Goal: Navigation & Orientation: Understand site structure

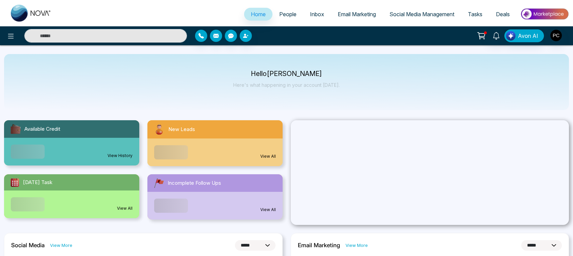
select select "*"
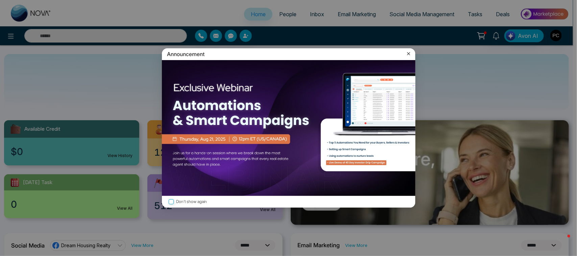
click at [410, 54] on icon at bounding box center [408, 53] width 7 height 7
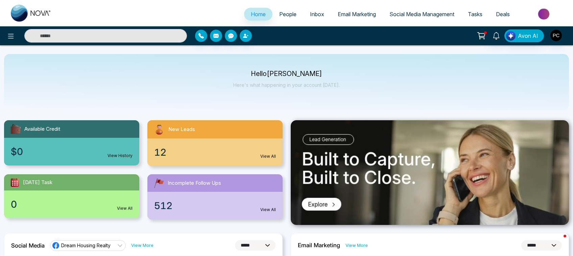
click at [264, 156] on link "View All" at bounding box center [268, 156] width 16 height 6
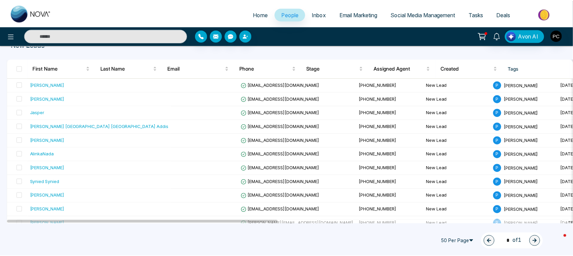
scroll to position [15, 0]
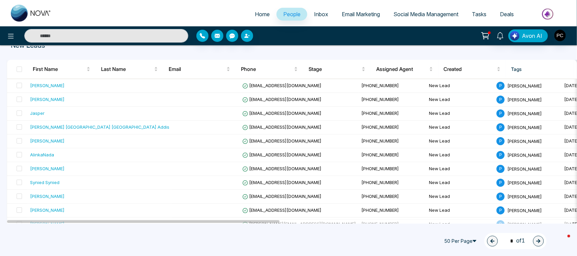
click at [18, 11] on img at bounding box center [31, 13] width 41 height 17
select select "*"
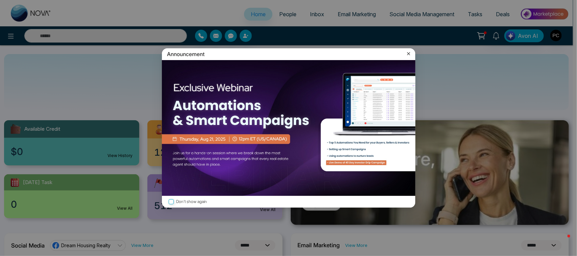
click at [408, 56] on icon at bounding box center [408, 53] width 7 height 7
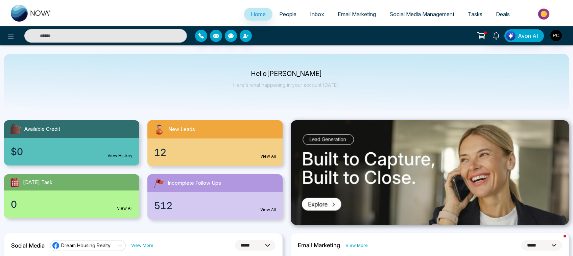
click at [316, 14] on span "Inbox" at bounding box center [317, 14] width 14 height 7
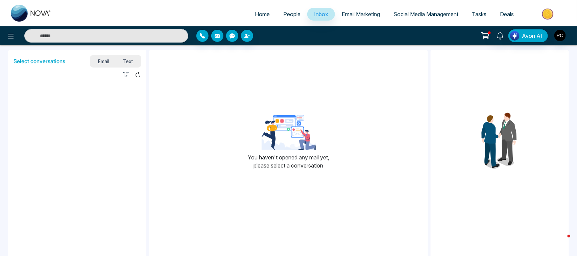
click at [359, 11] on span "Email Marketing" at bounding box center [360, 14] width 38 height 7
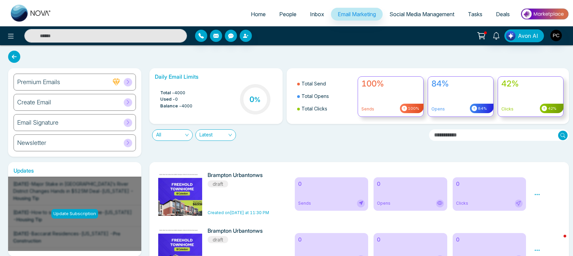
click at [402, 17] on span "Social Media Management" at bounding box center [421, 14] width 65 height 7
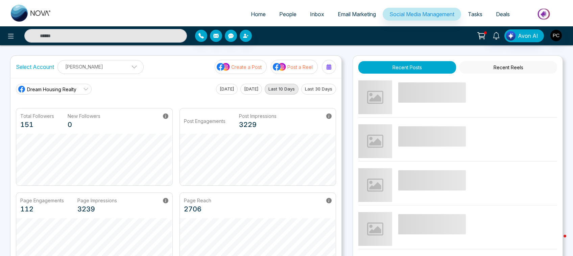
click at [89, 86] on link "Dream Housing Realty" at bounding box center [54, 89] width 76 height 11
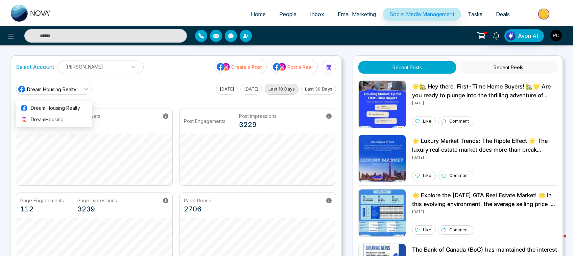
click at [122, 91] on div "Dream Housing Realty [DATE] [DATE] Last 10 Days Last 30 Days" at bounding box center [176, 89] width 320 height 11
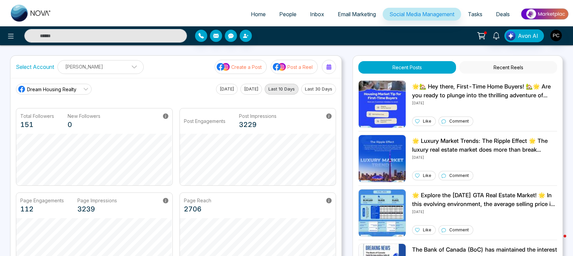
click at [222, 92] on button "[DATE]" at bounding box center [227, 89] width 22 height 11
click at [252, 88] on button "[DATE]" at bounding box center [251, 89] width 22 height 11
click at [251, 13] on span "Home" at bounding box center [258, 14] width 15 height 7
select select "*"
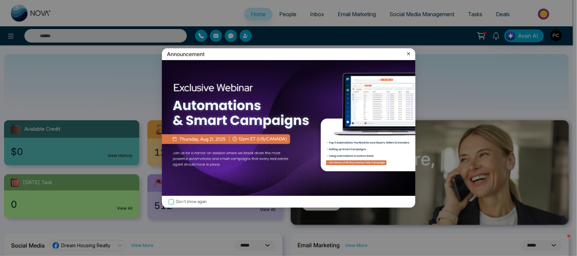
click at [409, 53] on icon at bounding box center [408, 53] width 7 height 7
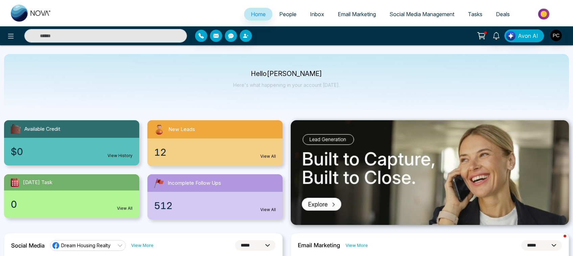
click at [195, 200] on div "512 View All" at bounding box center [214, 206] width 135 height 28
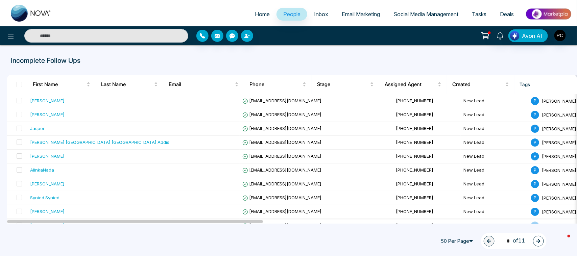
click at [540, 245] on button "button" at bounding box center [538, 241] width 11 height 11
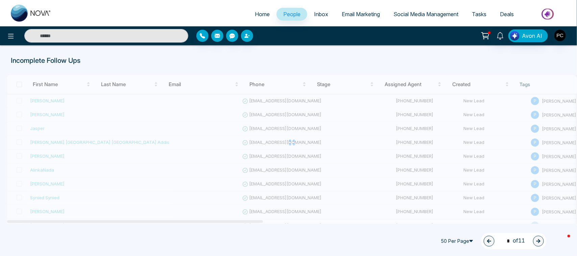
type input "*"
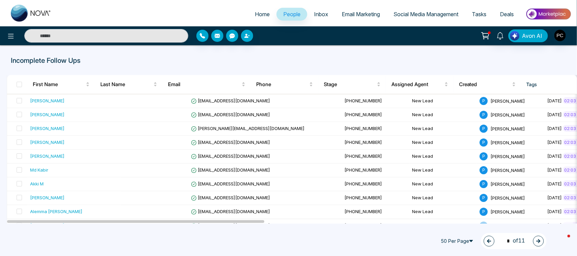
click at [261, 12] on span "Home" at bounding box center [262, 14] width 15 height 7
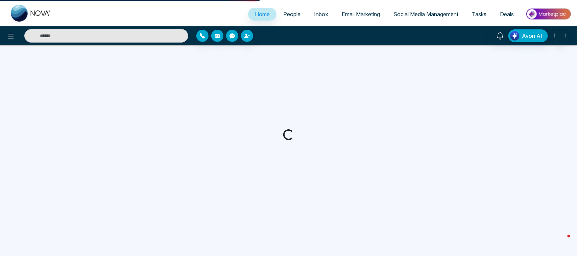
select select "*"
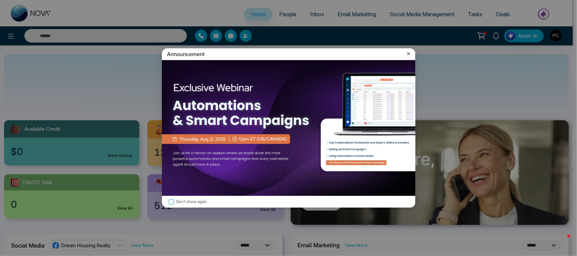
click at [407, 56] on icon at bounding box center [408, 53] width 7 height 7
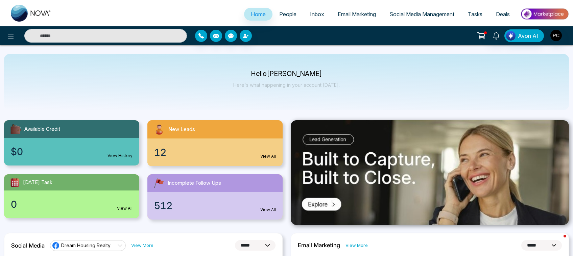
click at [236, 147] on div "12 View All" at bounding box center [214, 152] width 135 height 28
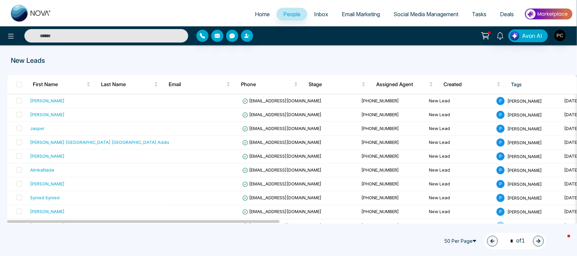
click at [257, 17] on link "Home" at bounding box center [262, 14] width 28 height 13
select select "*"
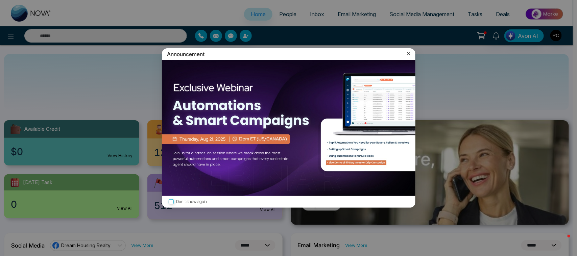
click at [410, 54] on icon at bounding box center [408, 53] width 7 height 7
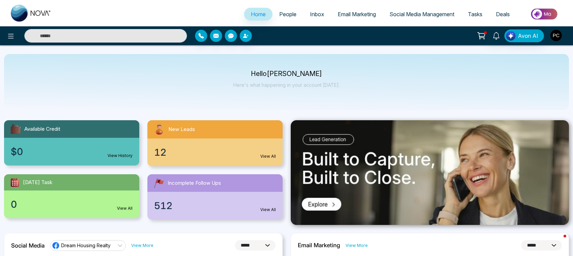
click at [555, 35] on img "button" at bounding box center [555, 35] width 11 height 11
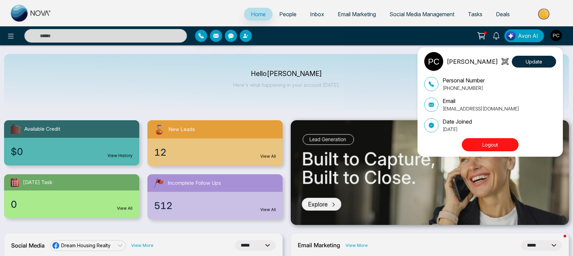
click at [383, 73] on div "[PERSON_NAME] Update Personal Number [PHONE_NUMBER] Email [EMAIL_ADDRESS][DOMAI…" at bounding box center [286, 128] width 573 height 256
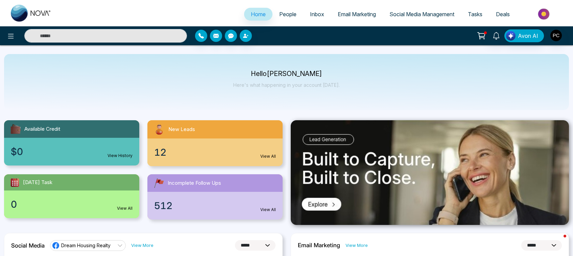
click at [316, 14] on span "Inbox" at bounding box center [317, 14] width 14 height 7
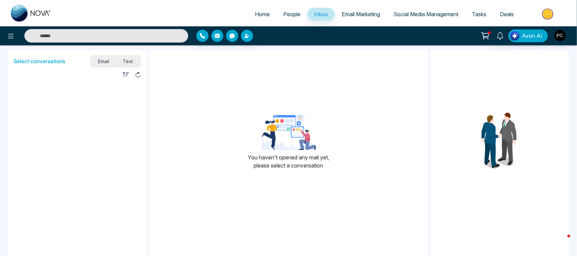
click at [363, 13] on span "Email Marketing" at bounding box center [360, 14] width 38 height 7
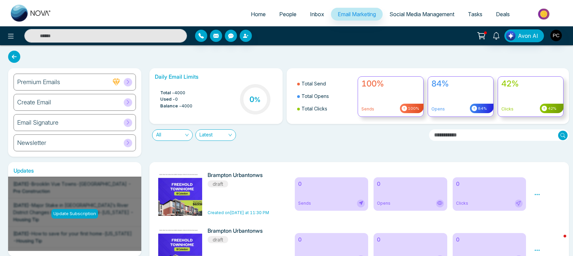
click at [426, 9] on link "Social Media Management" at bounding box center [421, 14] width 78 height 13
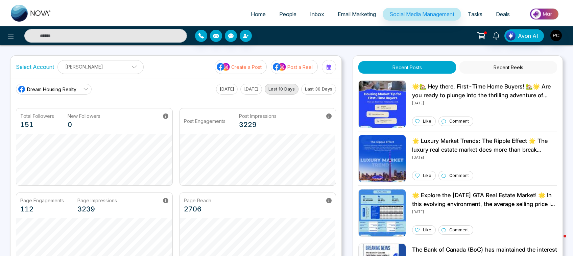
click at [223, 87] on button "[DATE]" at bounding box center [227, 89] width 22 height 11
click at [244, 92] on button "[DATE]" at bounding box center [251, 89] width 22 height 11
click at [280, 93] on button "Last 10 Days" at bounding box center [281, 89] width 34 height 11
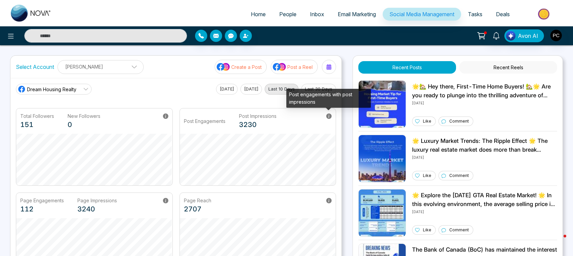
click at [329, 117] on icon at bounding box center [328, 115] width 5 height 5
click at [326, 115] on icon at bounding box center [328, 115] width 5 height 5
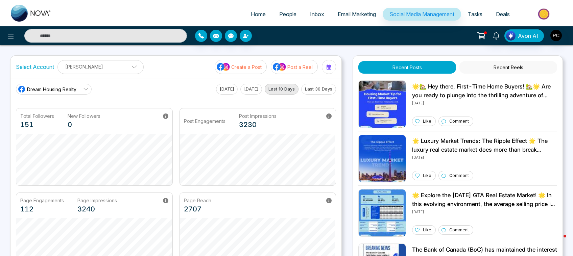
click at [501, 12] on span "Deals" at bounding box center [503, 14] width 14 height 7
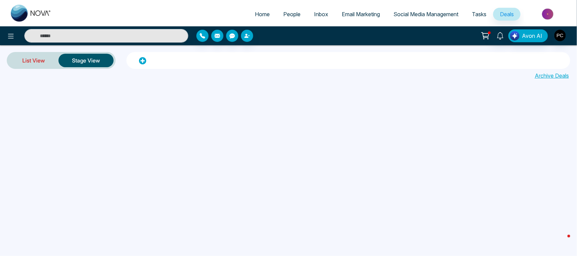
click at [32, 57] on link "List View" at bounding box center [34, 60] width 50 height 16
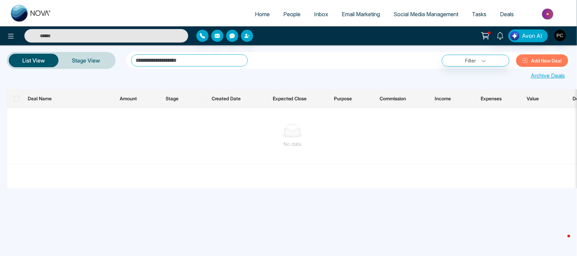
click at [483, 14] on span "Tasks" at bounding box center [479, 14] width 15 height 7
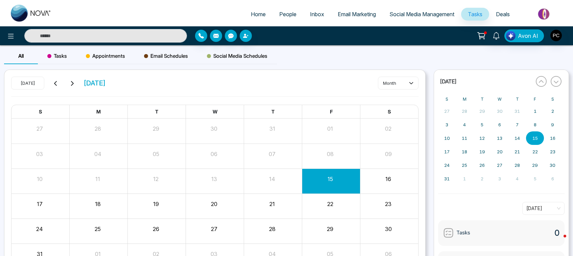
click at [252, 16] on span "Home" at bounding box center [258, 14] width 15 height 7
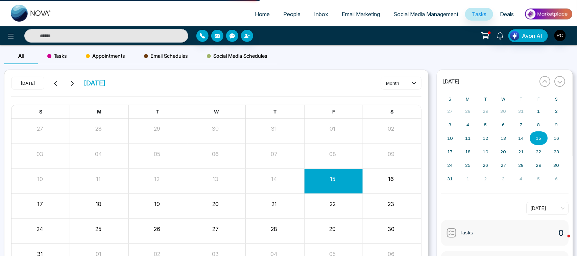
select select "*"
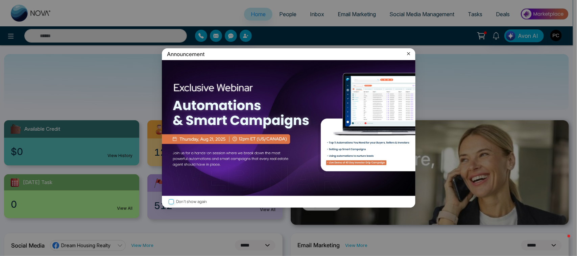
click at [408, 53] on icon at bounding box center [408, 53] width 7 height 7
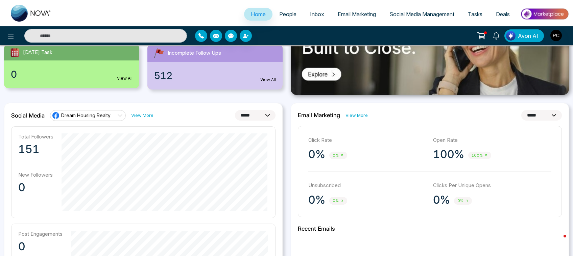
scroll to position [119, 0]
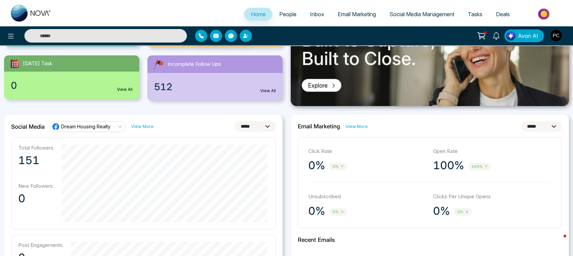
click at [248, 126] on select "**********" at bounding box center [255, 126] width 41 height 10
select select "**"
click at [235, 121] on select "**********" at bounding box center [255, 126] width 41 height 10
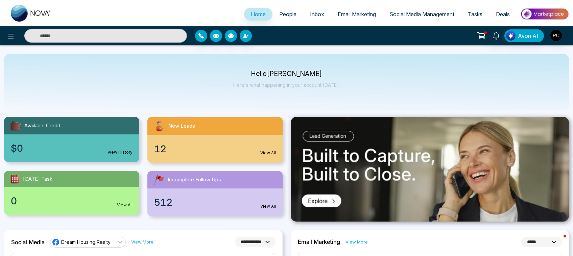
scroll to position [0, 0]
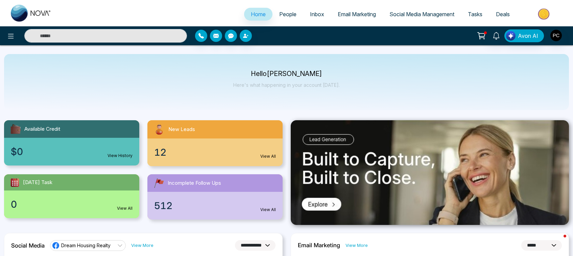
click at [284, 14] on span "People" at bounding box center [287, 14] width 17 height 7
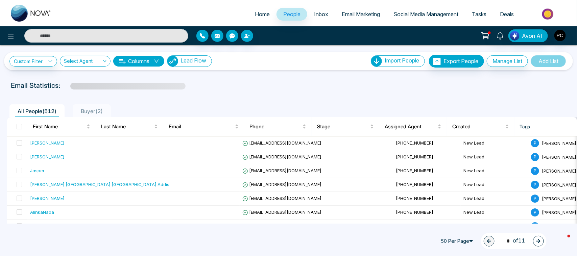
click at [198, 61] on span "Lead Flow" at bounding box center [193, 60] width 26 height 7
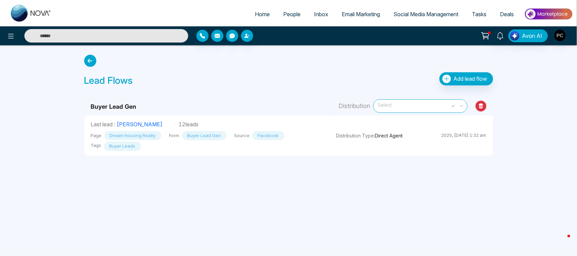
click at [422, 107] on span "Select" at bounding box center [420, 106] width 85 height 12
click at [256, 75] on div "Lead Flows Add lead flow" at bounding box center [288, 80] width 409 height 17
click at [91, 62] on icon at bounding box center [90, 61] width 12 height 12
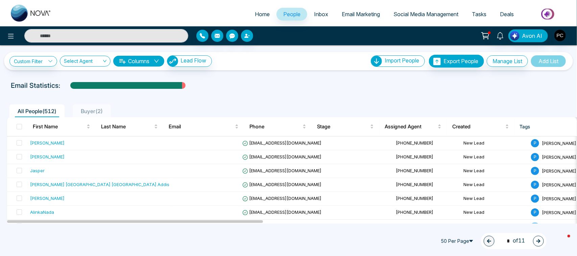
click at [85, 62] on input "search" at bounding box center [83, 62] width 38 height 13
click at [32, 63] on link "Custom Filter" at bounding box center [33, 61] width 48 height 10
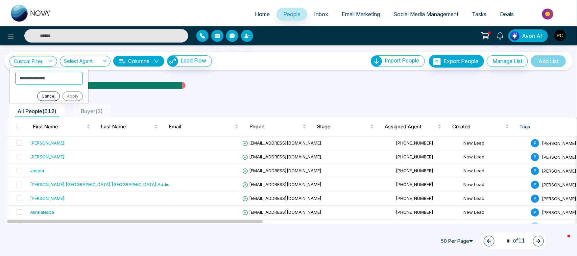
click at [352, 16] on span "Email Marketing" at bounding box center [360, 14] width 38 height 7
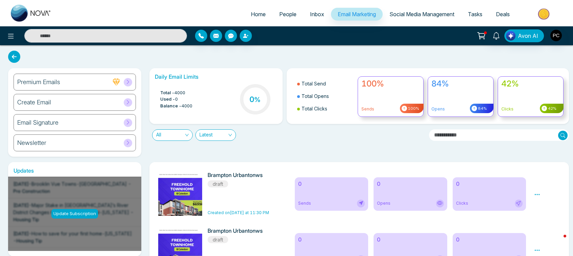
scroll to position [122, 0]
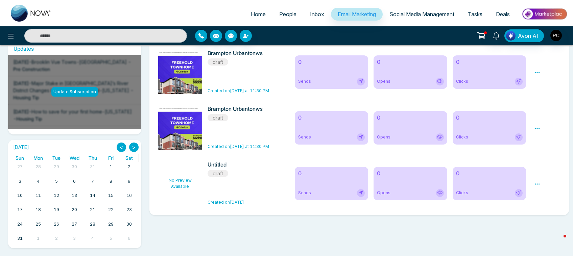
click at [408, 12] on span "Social Media Management" at bounding box center [421, 14] width 65 height 7
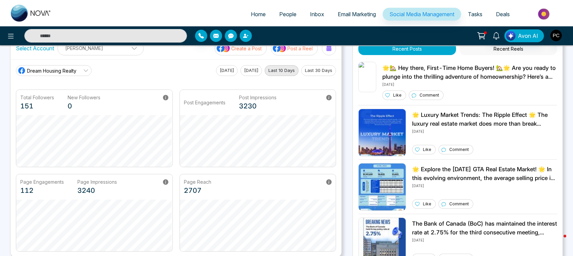
scroll to position [16, 0]
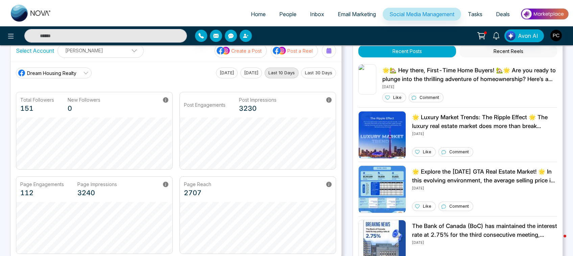
click at [317, 73] on button "Last 30 Days" at bounding box center [318, 73] width 35 height 11
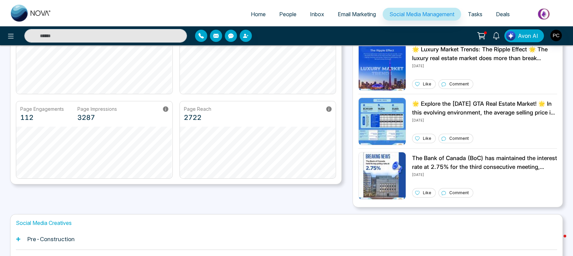
scroll to position [26, 0]
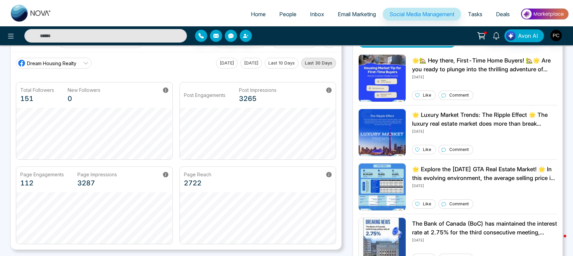
click at [283, 65] on button "Last 10 Days" at bounding box center [281, 63] width 34 height 11
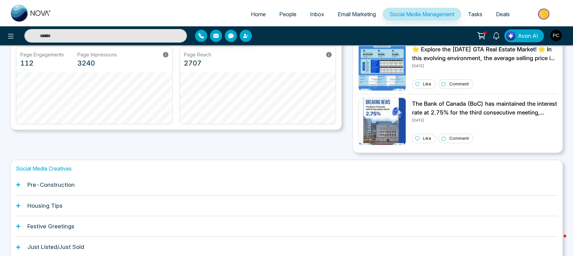
scroll to position [181, 0]
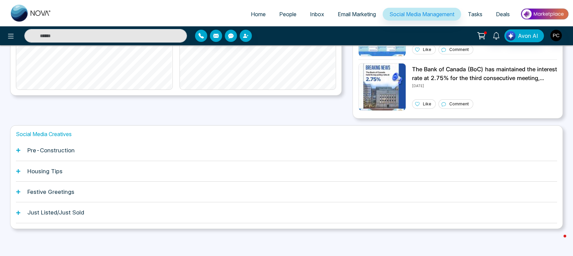
click at [71, 150] on h1 "Pre-Construction" at bounding box center [50, 150] width 47 height 7
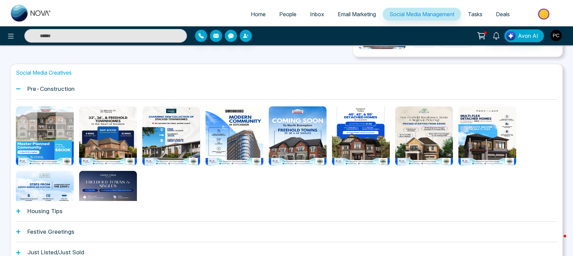
scroll to position [239, 0]
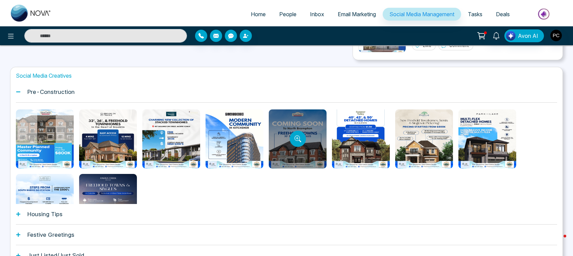
click at [296, 120] on div at bounding box center [298, 138] width 58 height 59
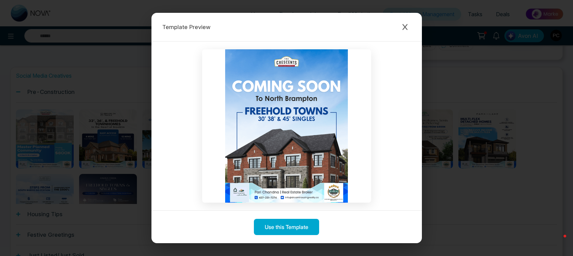
scroll to position [3, 0]
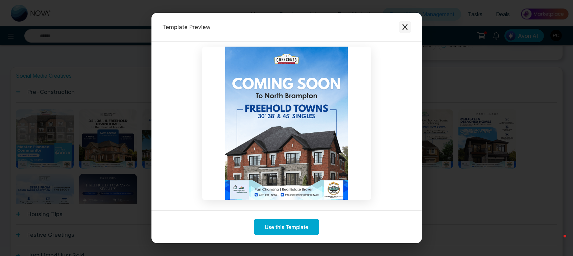
click at [404, 27] on icon "Close modal" at bounding box center [404, 27] width 5 height 6
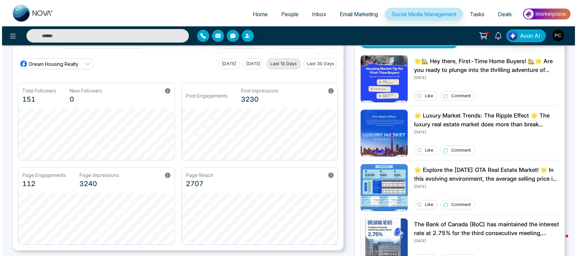
scroll to position [0, 0]
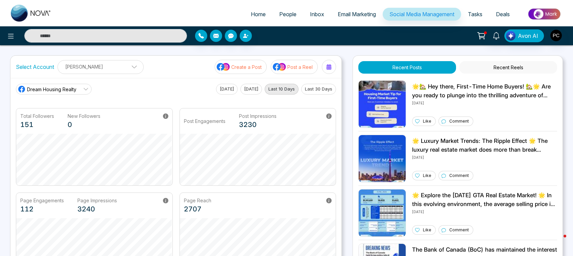
click at [254, 14] on span "Home" at bounding box center [258, 14] width 15 height 7
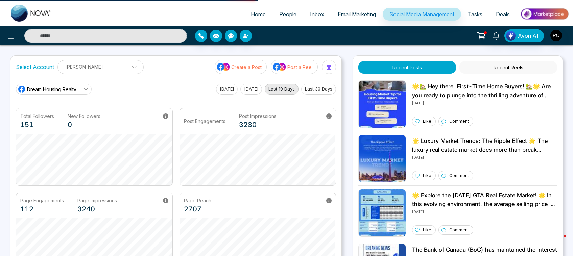
select select "*"
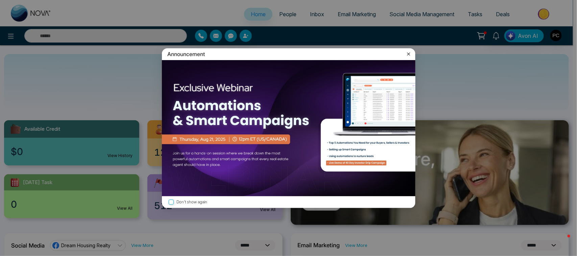
click at [215, 139] on img at bounding box center [288, 128] width 253 height 136
click at [170, 198] on div "Don't show again" at bounding box center [288, 202] width 253 height 12
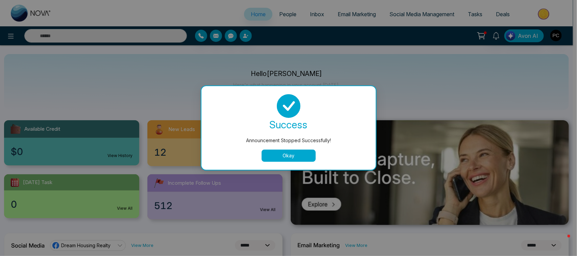
click at [288, 153] on button "Okay" at bounding box center [288, 156] width 54 height 12
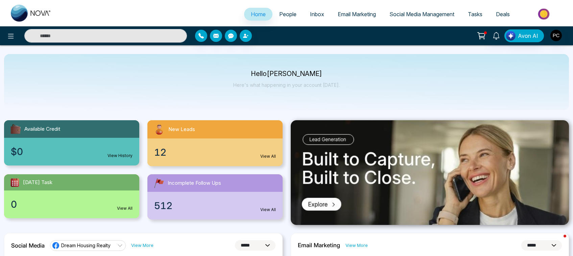
click at [208, 146] on div "12 View All" at bounding box center [214, 152] width 135 height 28
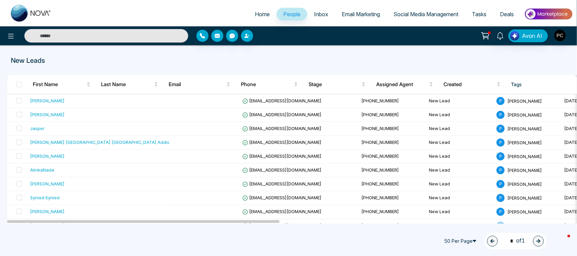
click at [257, 14] on span "Home" at bounding box center [262, 14] width 15 height 7
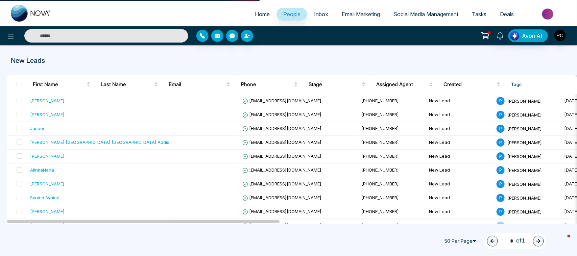
select select "*"
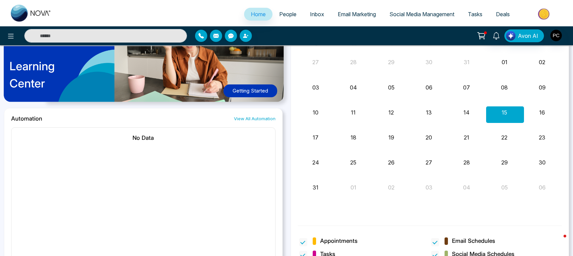
scroll to position [190, 0]
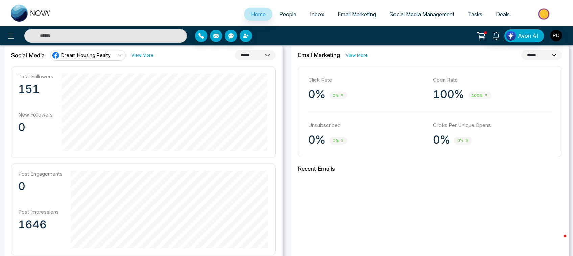
click at [289, 11] on span "People" at bounding box center [287, 14] width 17 height 7
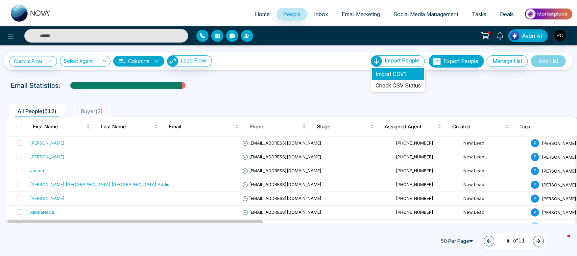
click at [389, 74] on li "Import CSV?" at bounding box center [398, 73] width 52 height 11
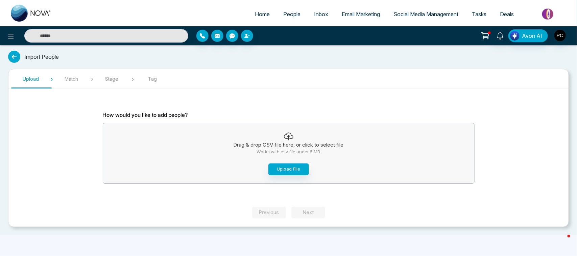
click at [15, 58] on icon at bounding box center [14, 57] width 12 height 12
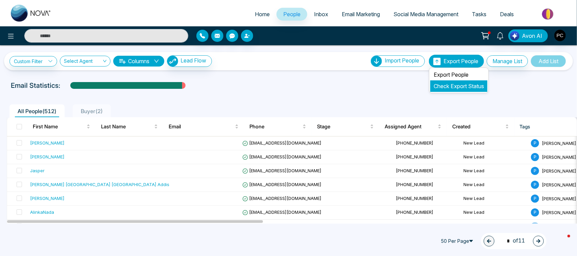
click at [458, 90] on li "Check Export Status" at bounding box center [458, 85] width 57 height 11
click at [439, 85] on link "Check Export Status" at bounding box center [458, 86] width 50 height 7
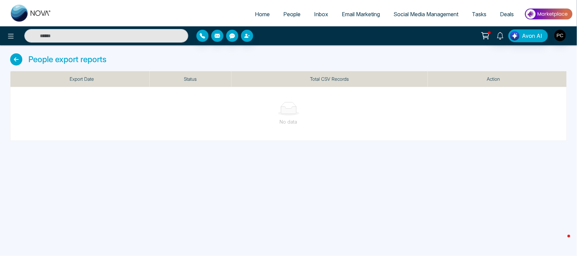
click at [12, 61] on icon at bounding box center [16, 59] width 12 height 12
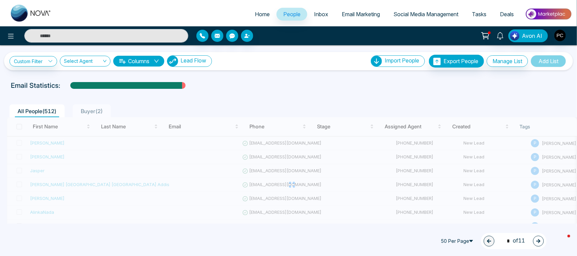
click at [190, 64] on span "Lead Flow" at bounding box center [193, 60] width 26 height 7
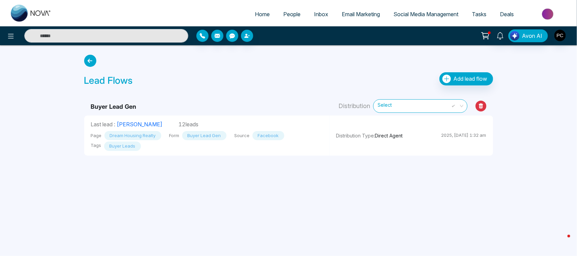
click at [91, 63] on icon at bounding box center [90, 61] width 12 height 12
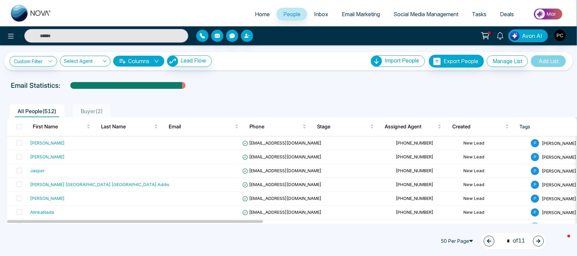
click at [316, 15] on span "Inbox" at bounding box center [321, 14] width 14 height 7
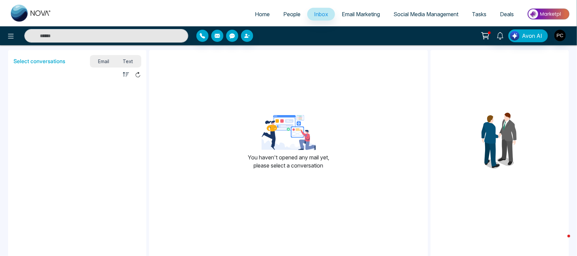
click at [370, 10] on link "Email Marketing" at bounding box center [361, 14] width 52 height 13
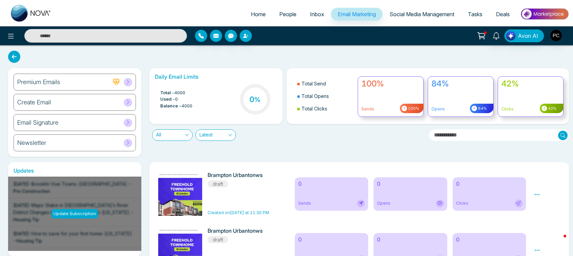
click at [416, 14] on span "Social Media Management" at bounding box center [421, 14] width 65 height 7
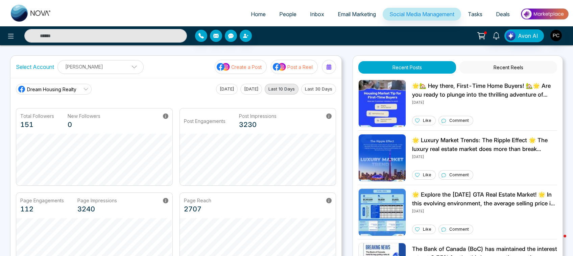
scroll to position [1, 0]
click at [246, 92] on button "[DATE]" at bounding box center [251, 89] width 22 height 11
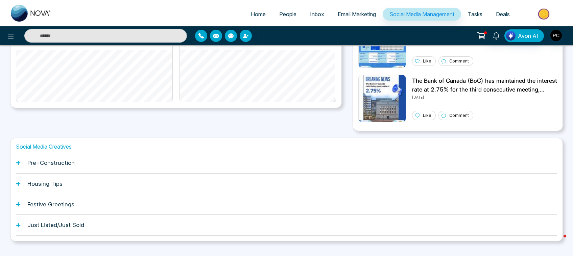
scroll to position [170, 0]
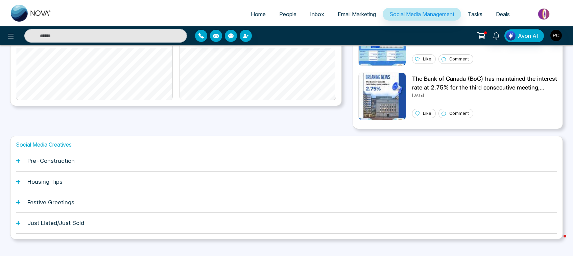
click at [48, 181] on h1 "Housing Tips" at bounding box center [44, 181] width 35 height 7
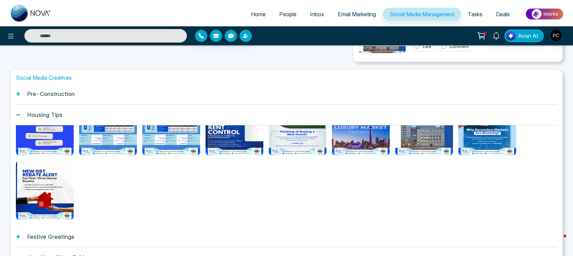
scroll to position [282, 0]
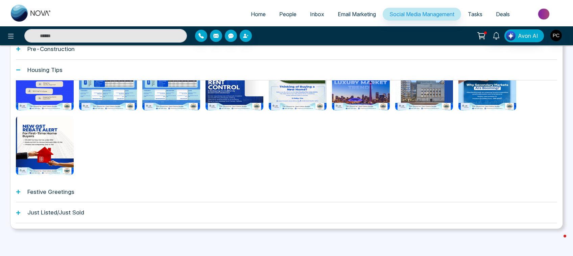
click at [34, 186] on div "Festive Greetings" at bounding box center [286, 192] width 541 height 21
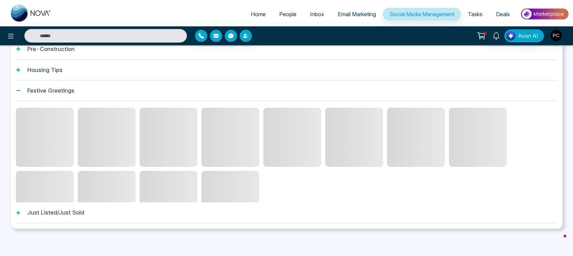
scroll to position [253, 0]
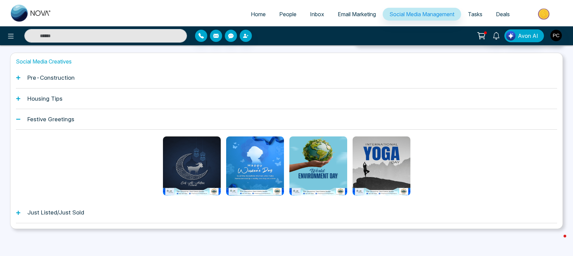
click at [53, 214] on h1 "Just Listed/Just Sold" at bounding box center [55, 212] width 57 height 7
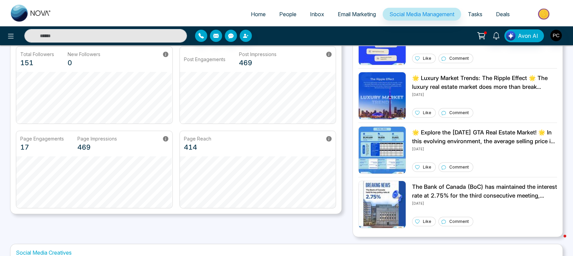
scroll to position [0, 0]
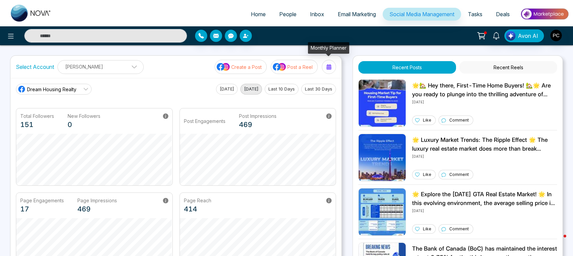
click at [328, 67] on icon at bounding box center [328, 66] width 5 height 5
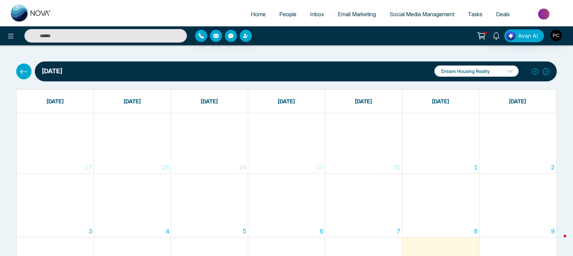
click at [17, 71] on button at bounding box center [23, 72] width 15 height 16
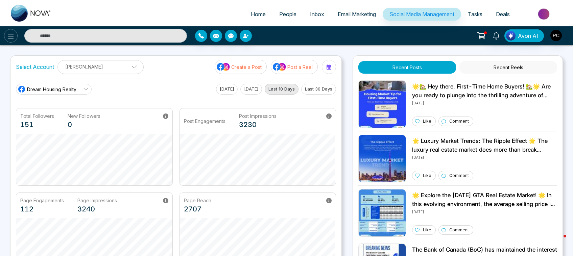
click at [8, 37] on icon at bounding box center [11, 36] width 8 height 8
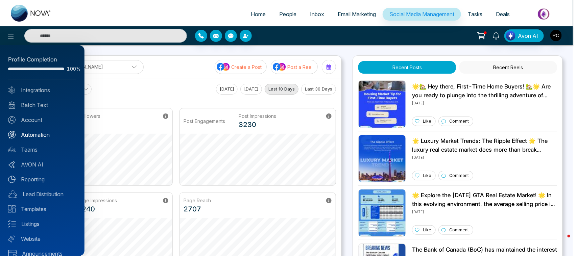
click at [41, 135] on link "Automation" at bounding box center [42, 135] width 68 height 8
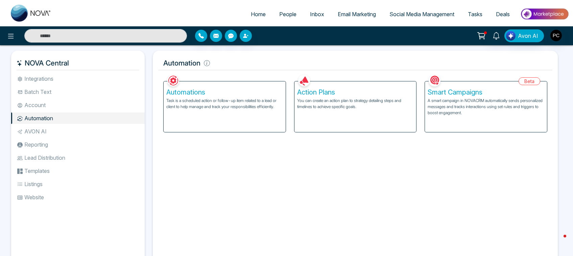
click at [32, 155] on li "Lead Distribution" at bounding box center [77, 157] width 133 height 11
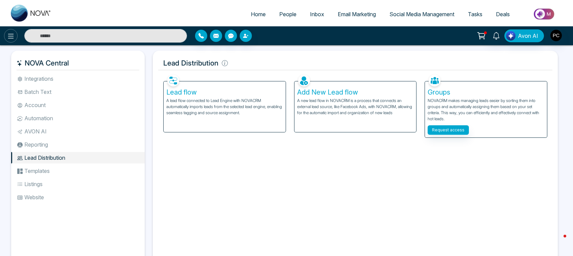
click at [14, 37] on icon at bounding box center [11, 36] width 8 height 8
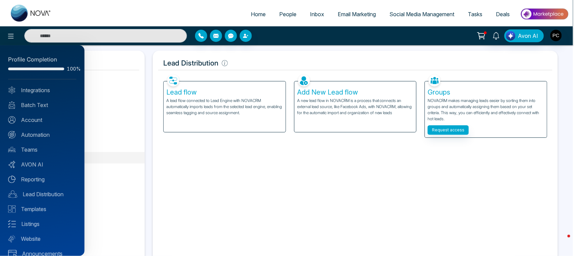
click at [254, 14] on div at bounding box center [288, 128] width 577 height 256
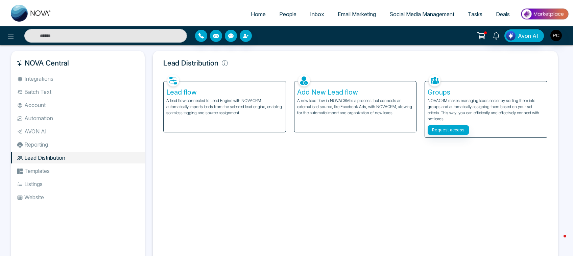
click at [254, 14] on span "Home" at bounding box center [258, 14] width 15 height 7
select select "*"
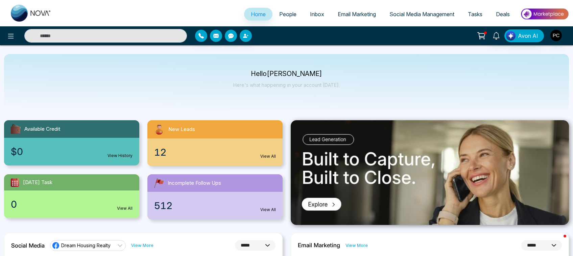
click at [315, 14] on span "Inbox" at bounding box center [317, 14] width 14 height 7
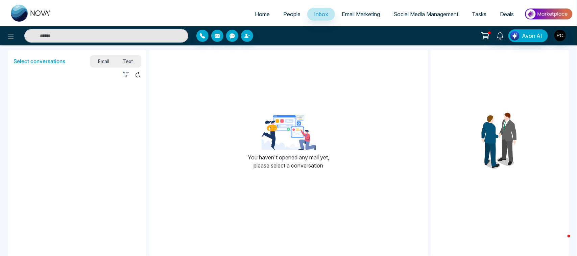
click at [357, 14] on span "Email Marketing" at bounding box center [360, 14] width 38 height 7
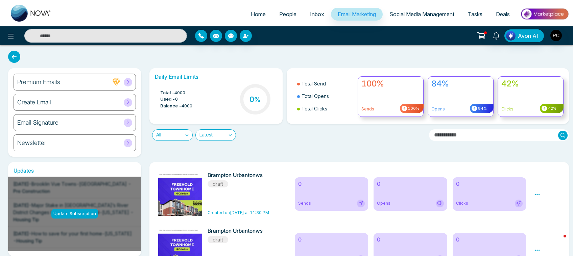
click at [252, 14] on span "Home" at bounding box center [258, 14] width 15 height 7
select select "*"
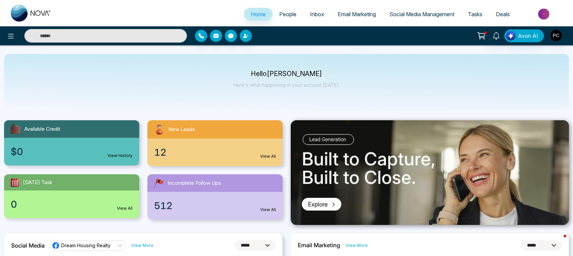
click at [409, 16] on span "Social Media Management" at bounding box center [421, 14] width 65 height 7
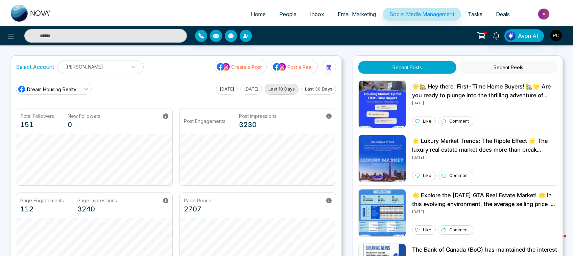
click at [474, 14] on span "Tasks" at bounding box center [474, 14] width 15 height 7
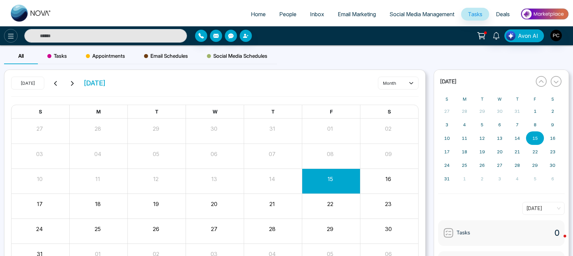
click at [10, 35] on icon at bounding box center [11, 36] width 8 height 8
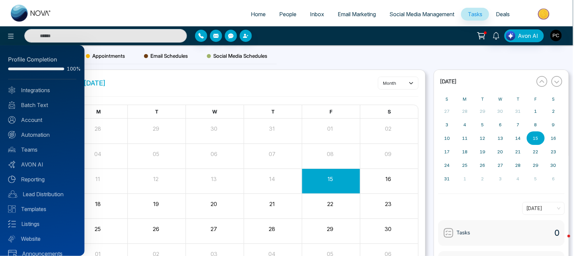
click at [254, 12] on div at bounding box center [288, 128] width 577 height 256
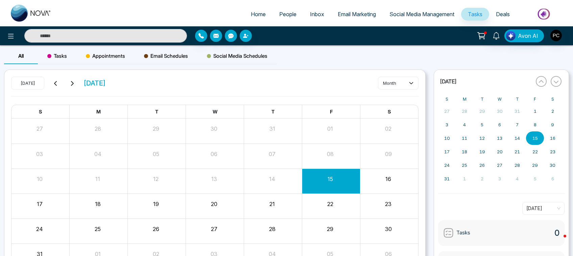
click at [254, 12] on span "Home" at bounding box center [258, 14] width 15 height 7
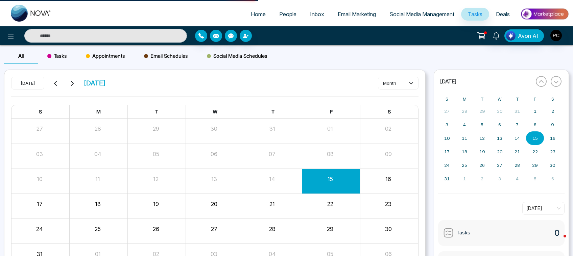
select select "*"
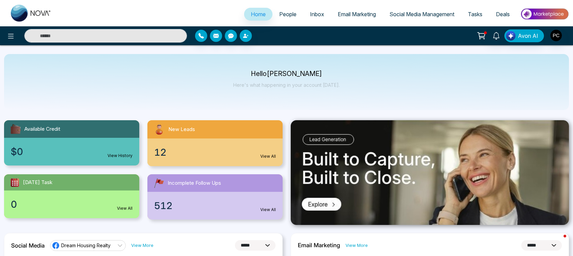
click at [284, 13] on span "People" at bounding box center [287, 14] width 17 height 7
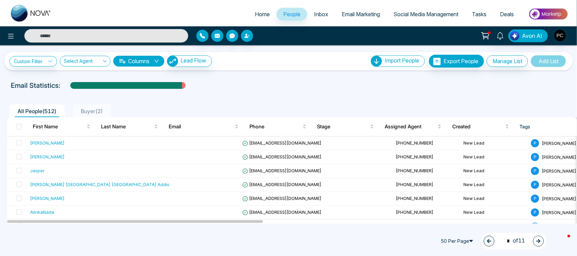
click at [319, 16] on span "Inbox" at bounding box center [321, 14] width 14 height 7
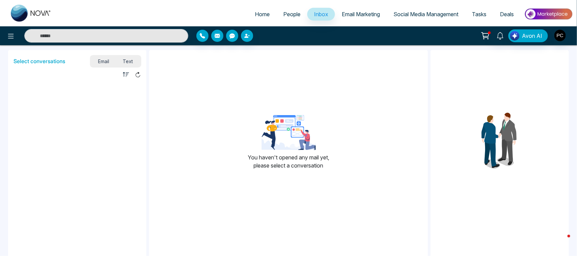
click at [355, 13] on span "Email Marketing" at bounding box center [360, 14] width 38 height 7
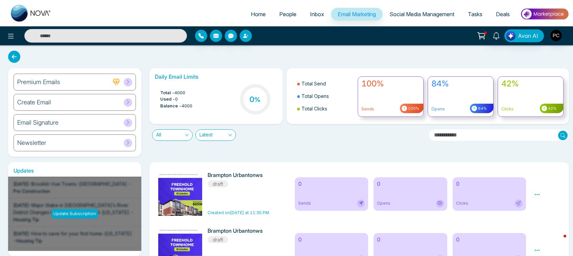
click at [404, 13] on span "Social Media Management" at bounding box center [421, 14] width 65 height 7
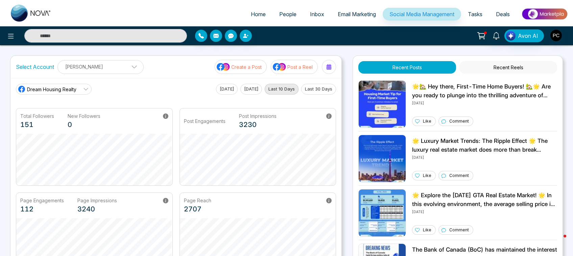
click at [474, 15] on span "Tasks" at bounding box center [474, 14] width 15 height 7
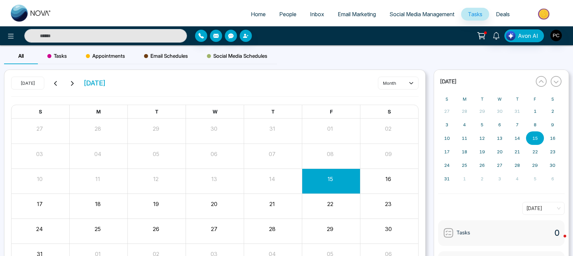
click at [501, 12] on span "Deals" at bounding box center [503, 14] width 14 height 7
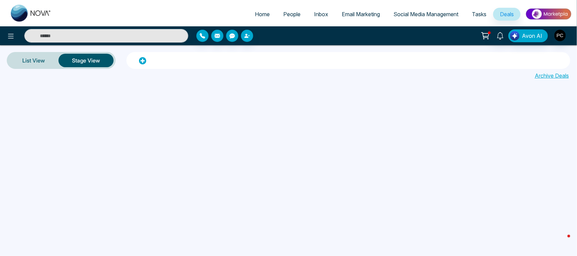
click at [256, 9] on link "Home" at bounding box center [262, 14] width 28 height 13
select select "*"
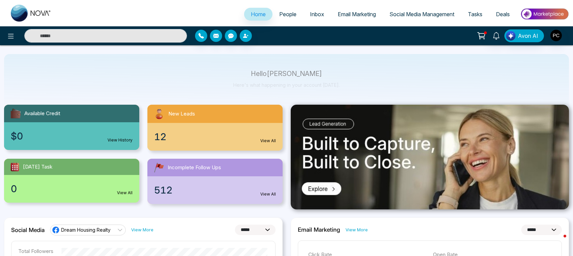
scroll to position [37, 0]
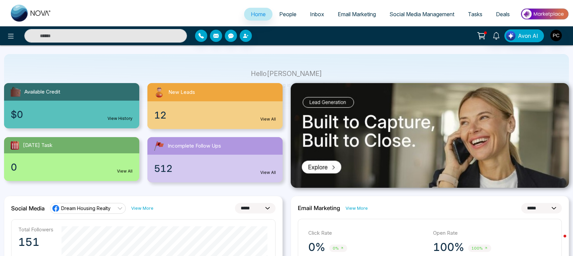
click at [210, 110] on div "12 View All" at bounding box center [214, 115] width 135 height 28
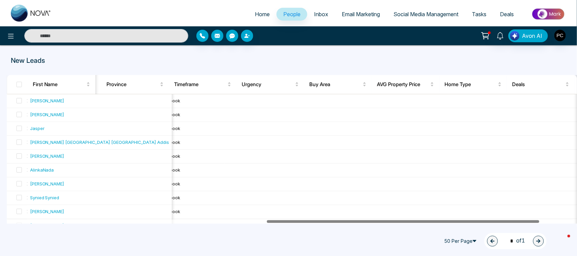
drag, startPoint x: 230, startPoint y: 222, endPoint x: 490, endPoint y: 223, distance: 259.7
click at [490, 223] on div at bounding box center [289, 222] width 565 height 4
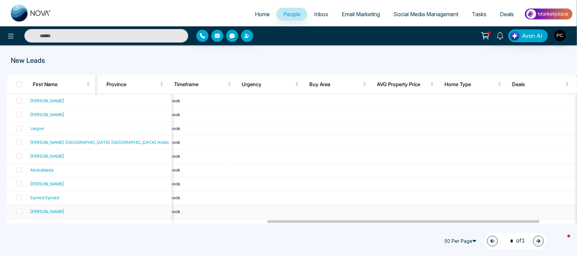
drag, startPoint x: 490, startPoint y: 223, endPoint x: 569, endPoint y: 217, distance: 79.3
click at [569, 217] on div "First Name Last Name Email Phone Stage Assigned Agent Created Tags Source Provi…" at bounding box center [292, 170] width 570 height 190
